Goal: Task Accomplishment & Management: Use online tool/utility

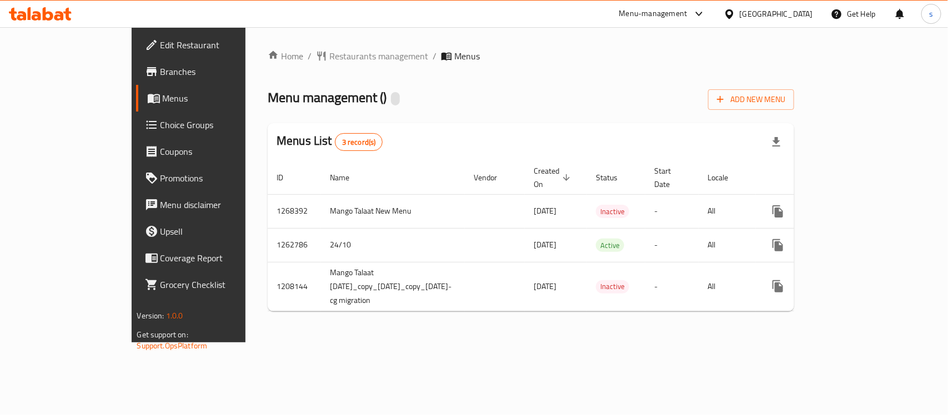
click at [160, 123] on span "Choice Groups" at bounding box center [220, 124] width 120 height 13
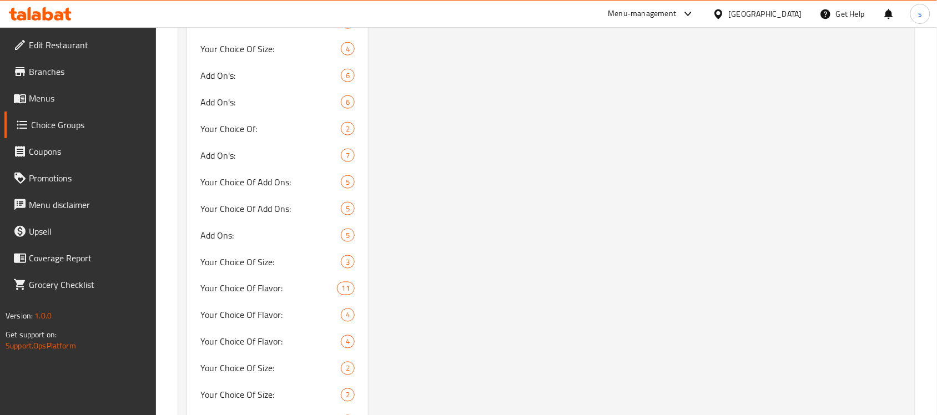
scroll to position [1666, 0]
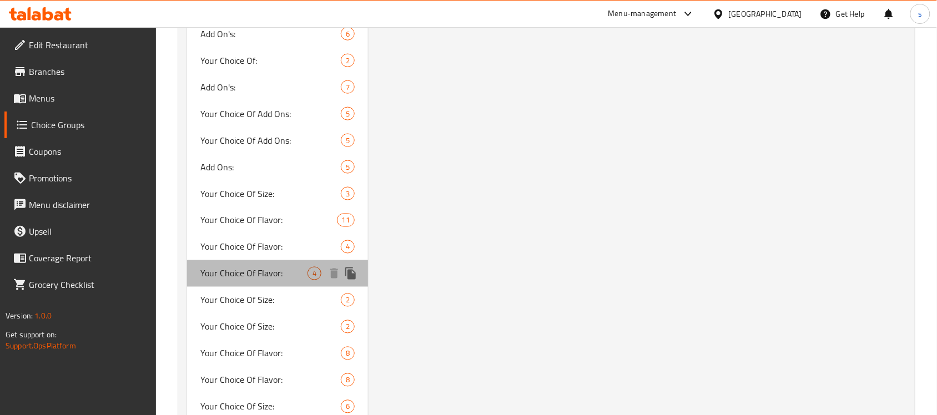
click at [264, 267] on span "Your Choice Of Flavor:" at bounding box center [253, 273] width 107 height 13
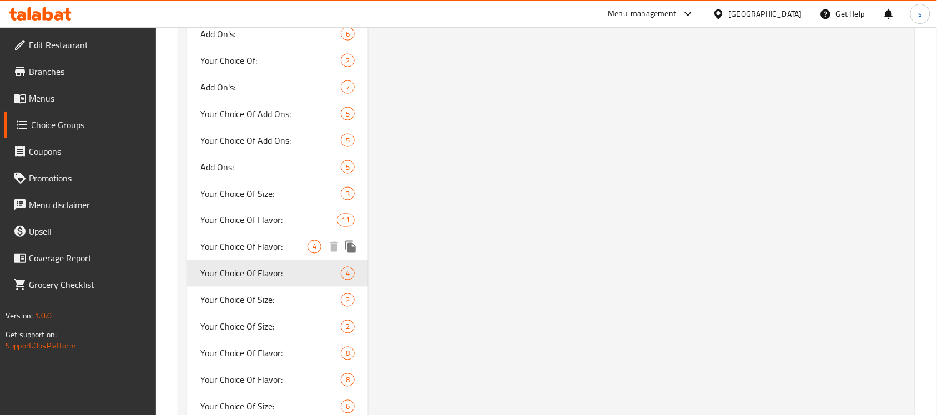
type input "Your Choice Of Flavor:"
type input "اختيارك من النكهة:"
type input "1"
click at [259, 240] on span "Your Choice Of Flavor:" at bounding box center [253, 246] width 107 height 13
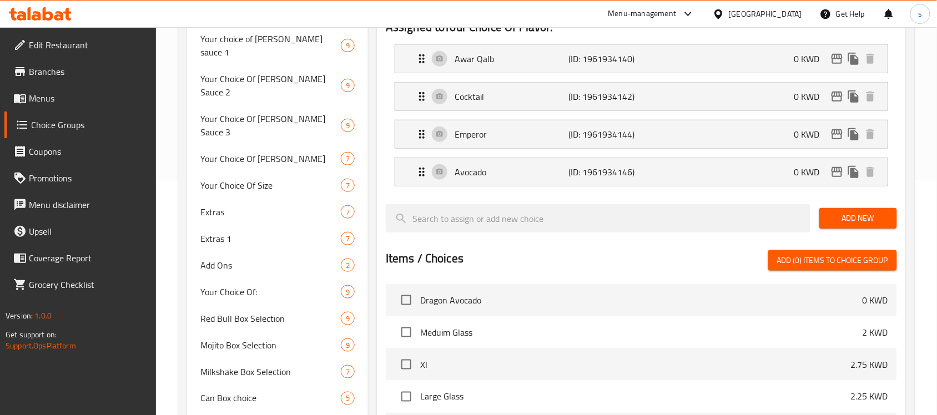
scroll to position [69, 0]
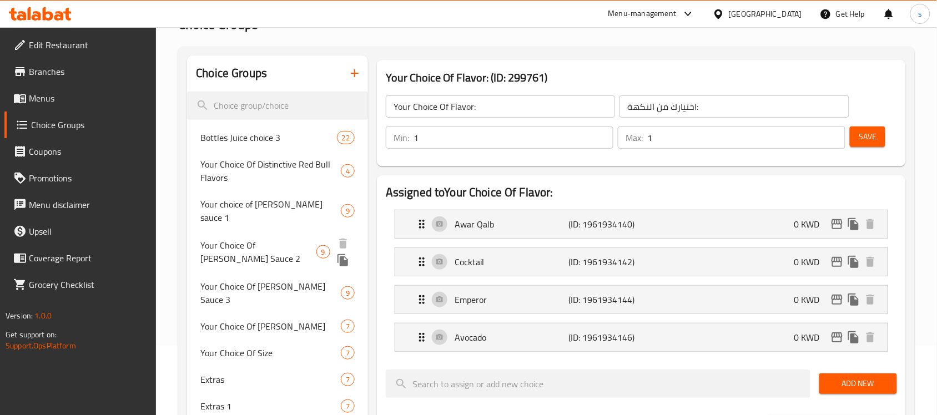
click at [250, 239] on span "Your Choice Of [PERSON_NAME] Sauce 2" at bounding box center [257, 252] width 115 height 27
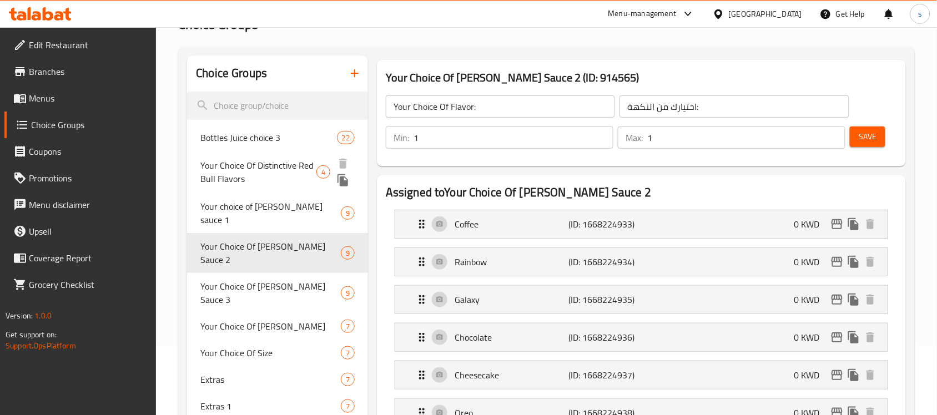
click at [259, 159] on span "Your Choice Of Distinctive Red Bull Flavors" at bounding box center [258, 172] width 116 height 27
click at [253, 135] on span "Bottles Juice choice 3" at bounding box center [268, 137] width 136 height 13
type input "Bottles Juice choice 3"
type input "إختيار بوتلات العصائر 3"
type input "3"
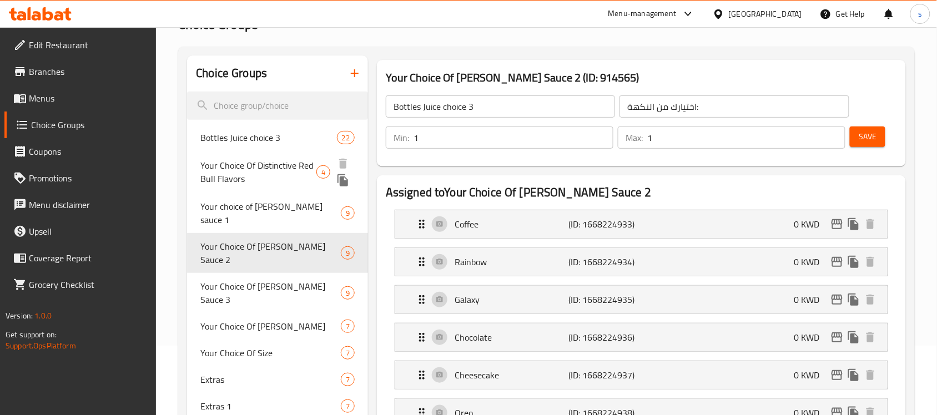
type input "3"
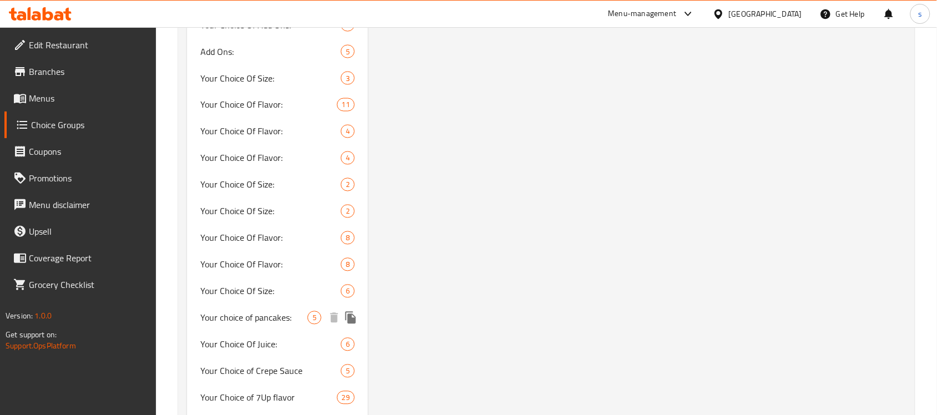
scroll to position [1804, 0]
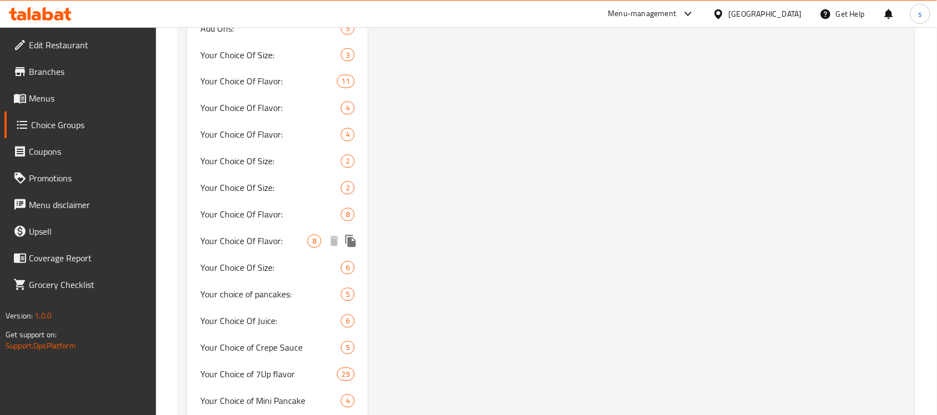
click at [273, 235] on span "Your Choice Of Flavor:" at bounding box center [253, 241] width 107 height 13
type input "Your Choice Of Flavor:"
type input "اختيارك من النكهة:"
type input "1"
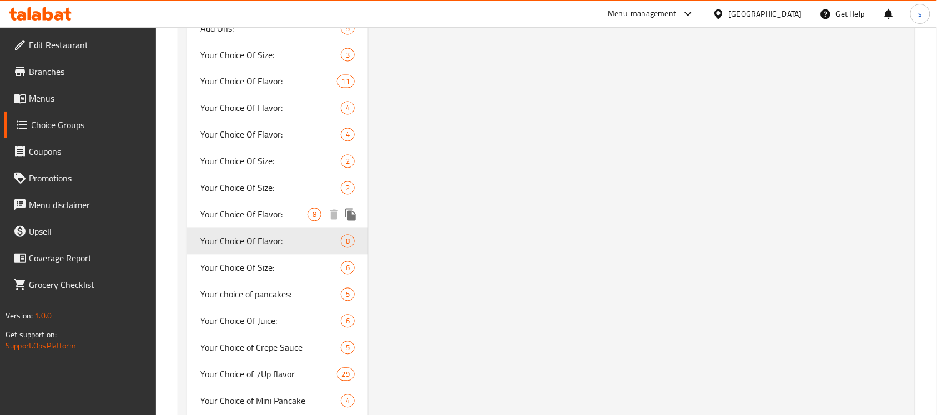
drag, startPoint x: 261, startPoint y: 175, endPoint x: 590, endPoint y: 253, distance: 337.3
click at [261, 208] on span "Your Choice Of Flavor:" at bounding box center [253, 214] width 107 height 13
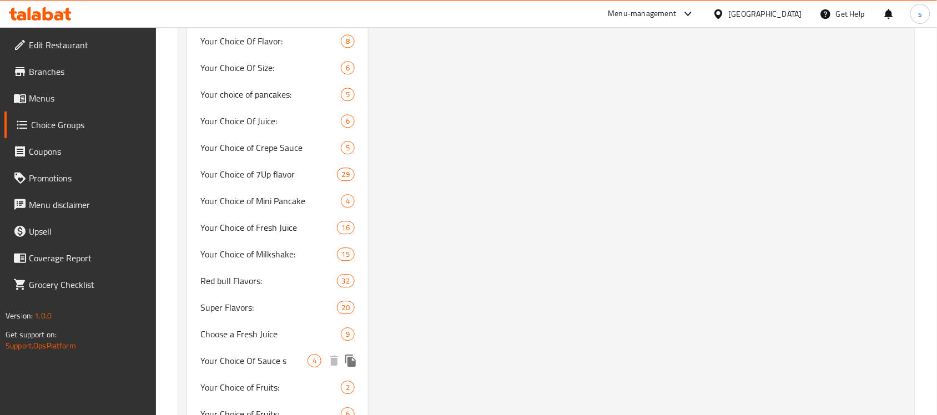
scroll to position [2013, 0]
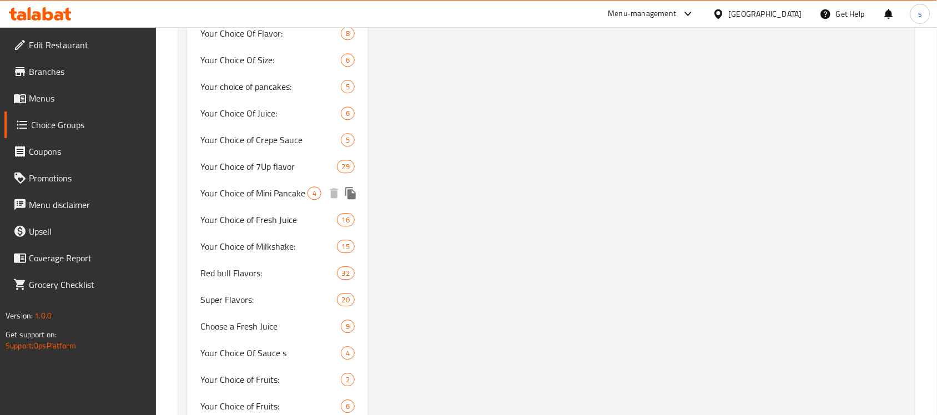
click at [289, 187] on span "Your Choice of Mini Pancake" at bounding box center [253, 193] width 107 height 13
type input "Your Choice of Mini Pancake"
type input "اختيارك من [PERSON_NAME]"
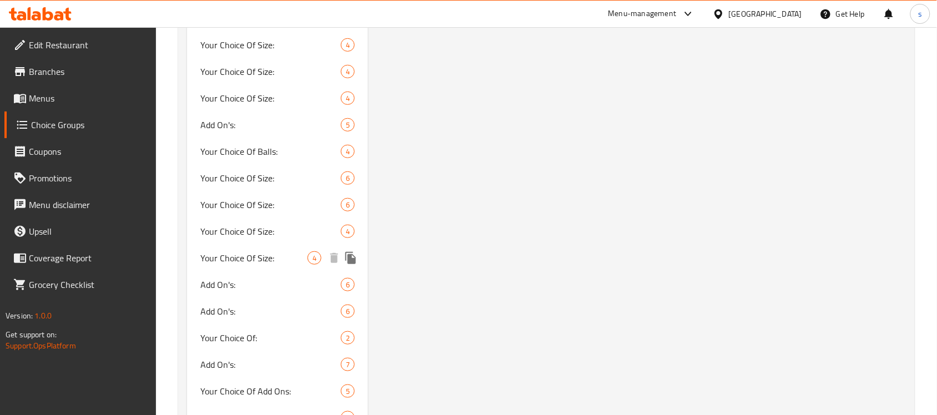
scroll to position [1319, 0]
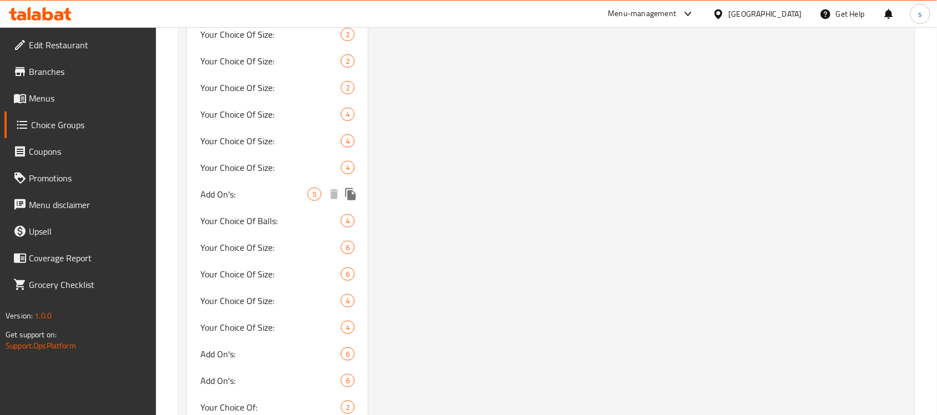
click at [246, 188] on span "Add On's:" at bounding box center [253, 194] width 107 height 13
type input "Add On's:"
type input "إضافات:"
type input "0"
type input "5"
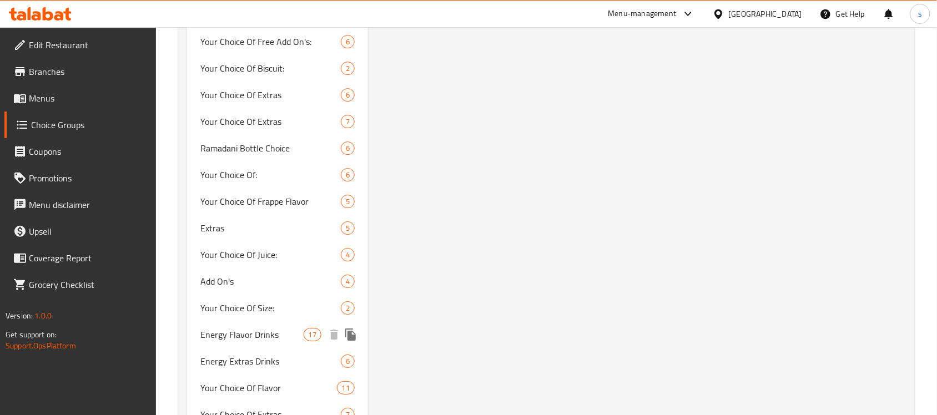
scroll to position [3538, 0]
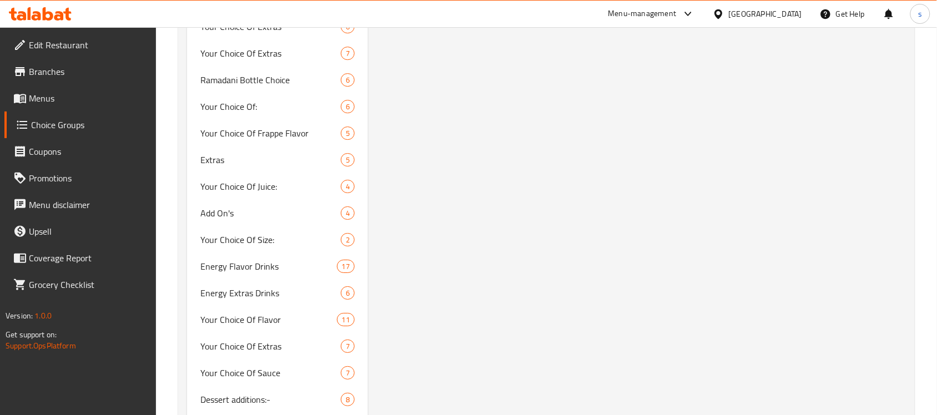
click at [229, 393] on span "Dessert additions:-" at bounding box center [270, 399] width 140 height 13
type input "Your Choice Of"
type input "اختيارك من"
type input "1"
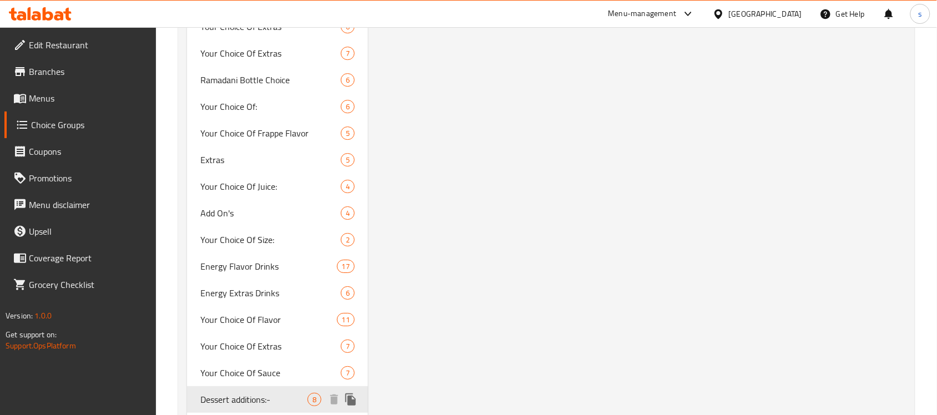
type input "1"
click at [237, 393] on span "Dessert additions:-" at bounding box center [253, 399] width 107 height 13
type input "Dessert additions:-"
type input "إضافات الحلوى:-"
type input "0"
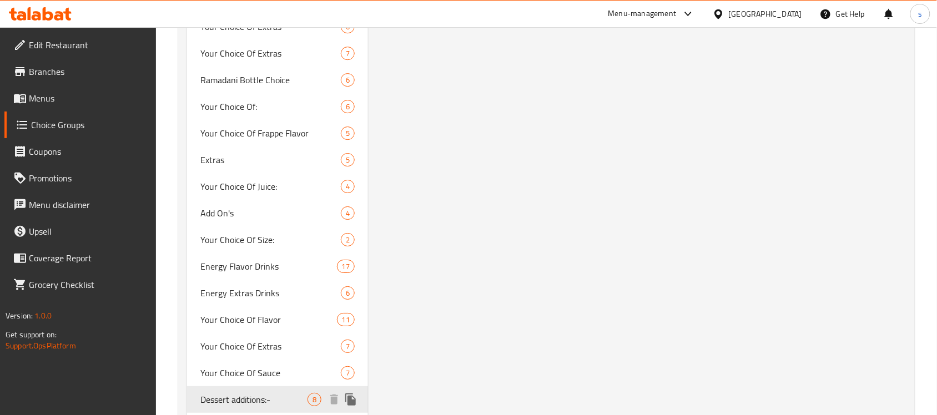
type input "6"
click at [249, 366] on span "Your Choice Of Sauce" at bounding box center [253, 372] width 107 height 13
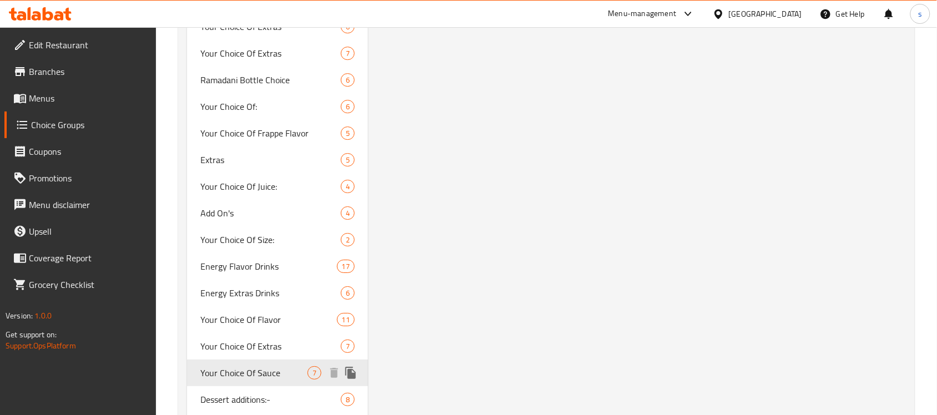
type input "Your Choice Of Sauce"
type input "إختيارك من الصوص"
type input "1"
click at [276, 340] on span "Your Choice Of Extras" at bounding box center [253, 346] width 107 height 13
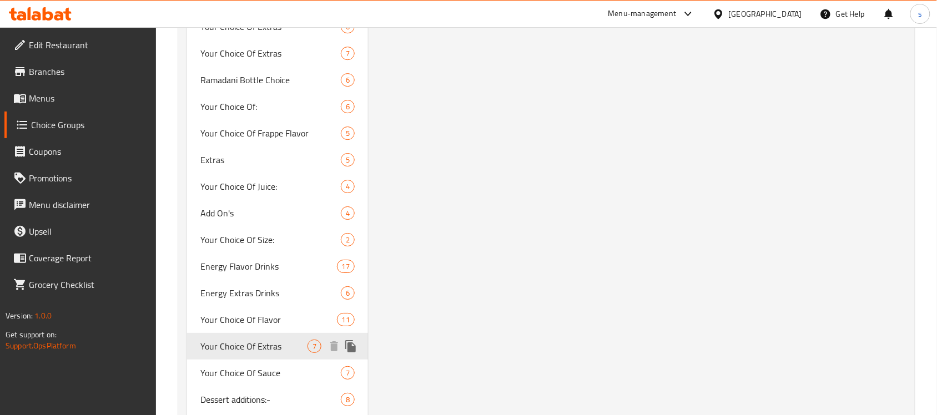
type input "Your Choice Of Extras"
type input "إختيارك من الإضافات"
type input "0"
type input "6"
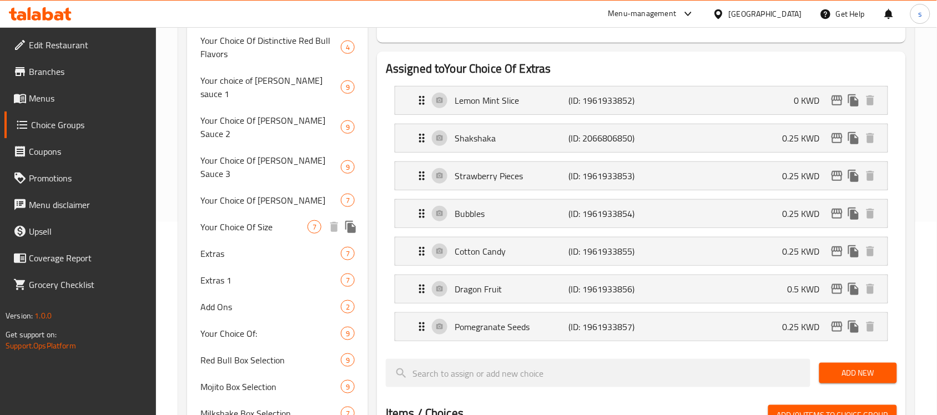
scroll to position [208, 0]
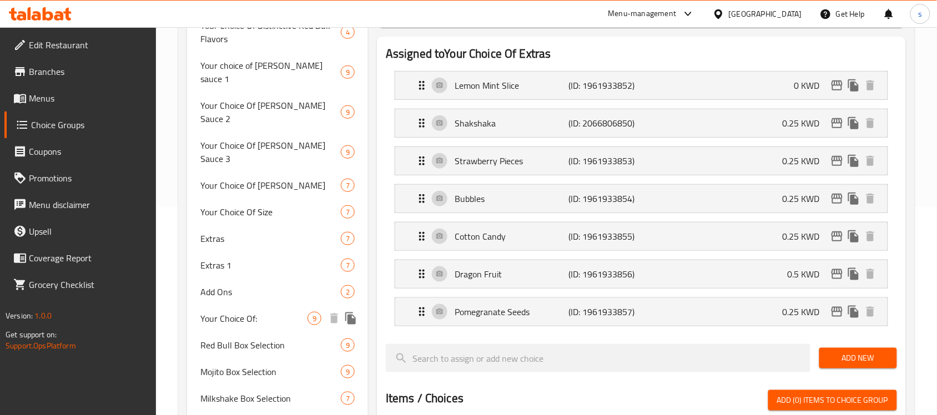
drag, startPoint x: 248, startPoint y: 275, endPoint x: 245, endPoint y: 306, distance: 31.8
click at [248, 312] on span "Your Choice Of:" at bounding box center [253, 318] width 107 height 13
type input "Your Choice Of:"
type input "أختيارك من:"
type input "1"
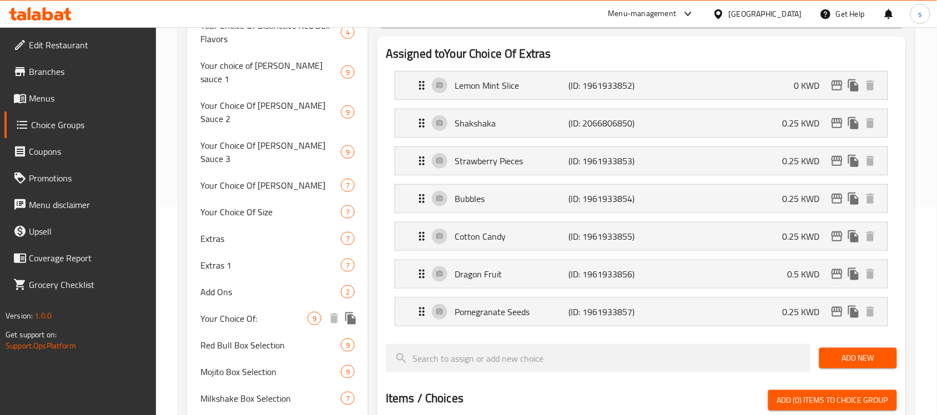
type input "1"
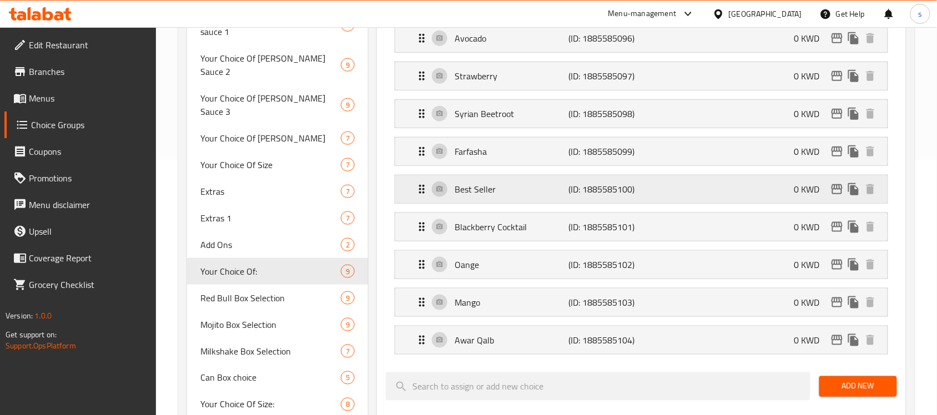
scroll to position [278, 0]
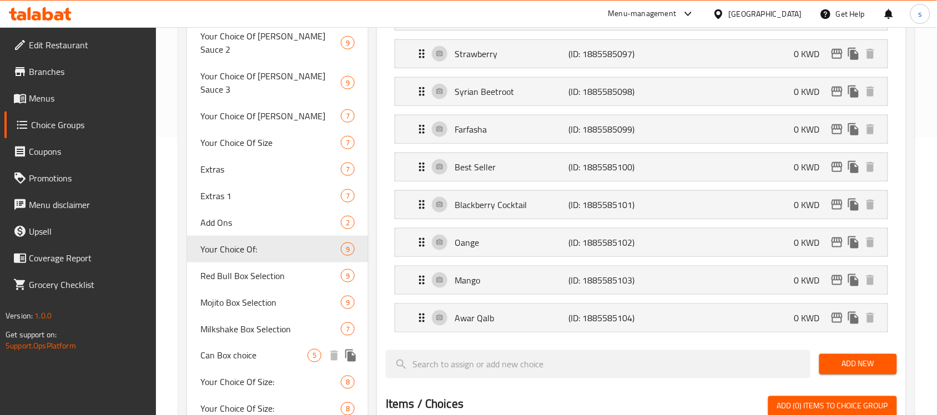
drag, startPoint x: 254, startPoint y: 314, endPoint x: 254, endPoint y: 326, distance: 12.2
click at [254, 349] on span "Can Box choice" at bounding box center [253, 355] width 107 height 13
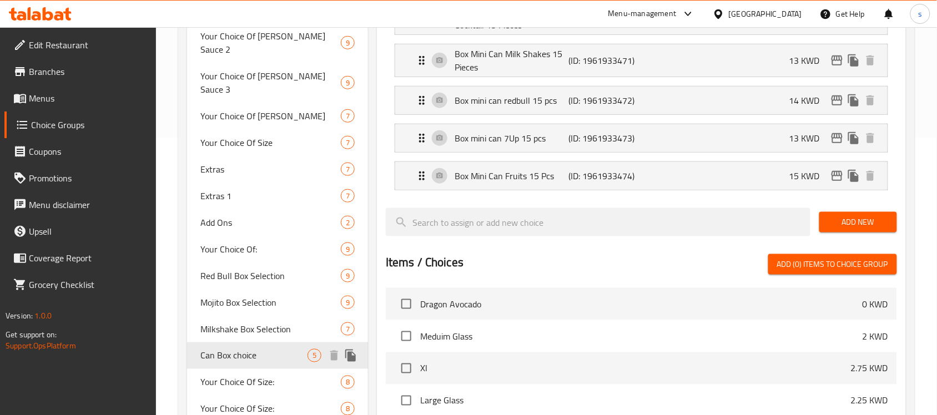
type input "Can Box choice"
type input "إختياربوكس الكانز"
click at [254, 343] on div "Can Box choice 5" at bounding box center [277, 356] width 181 height 27
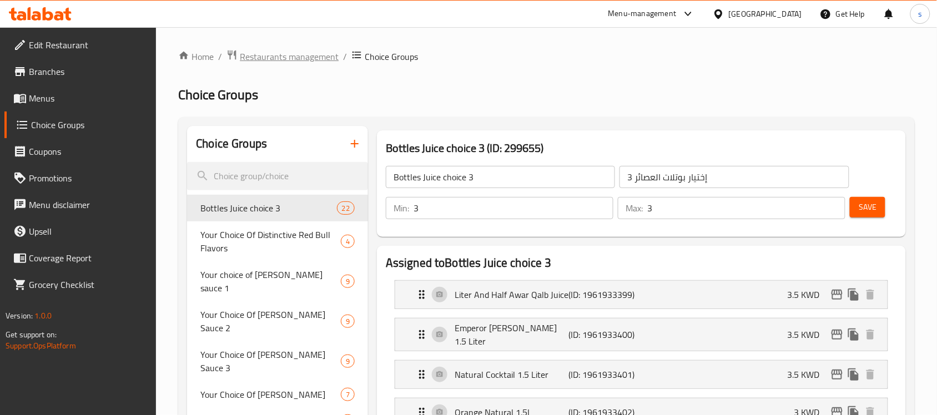
click at [282, 57] on span "Restaurants management" at bounding box center [289, 56] width 99 height 13
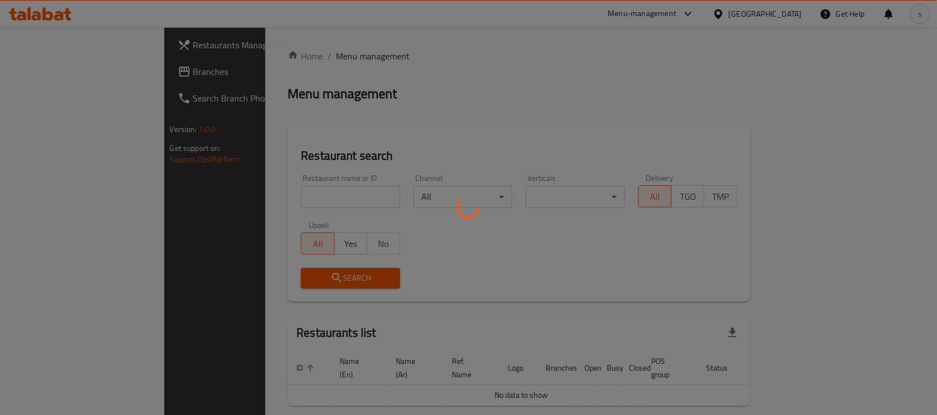
click at [313, 46] on div at bounding box center [468, 207] width 937 height 415
click at [72, 71] on div at bounding box center [468, 207] width 937 height 415
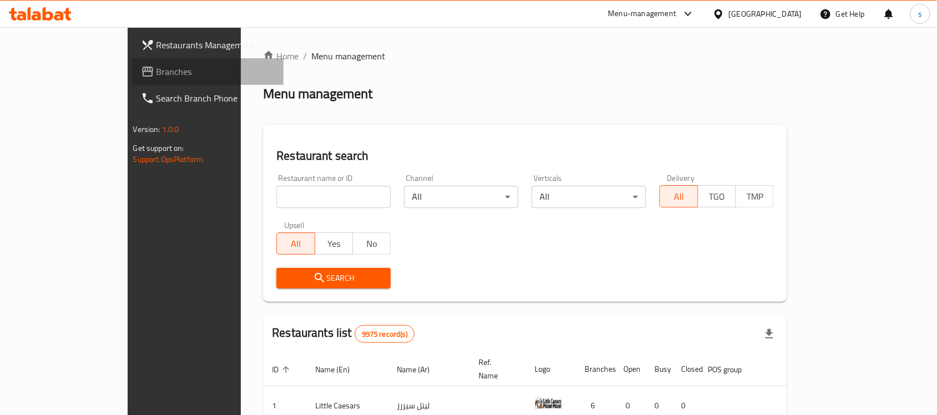
drag, startPoint x: 45, startPoint y: 74, endPoint x: 273, endPoint y: 198, distance: 259.1
click at [157, 74] on span "Branches" at bounding box center [216, 71] width 119 height 13
